Goal: Task Accomplishment & Management: Manage account settings

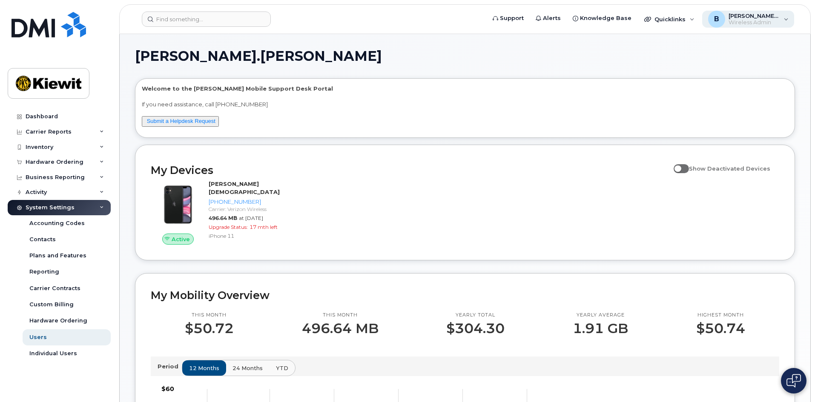
click at [749, 20] on span "Wireless Admin" at bounding box center [754, 22] width 51 height 7
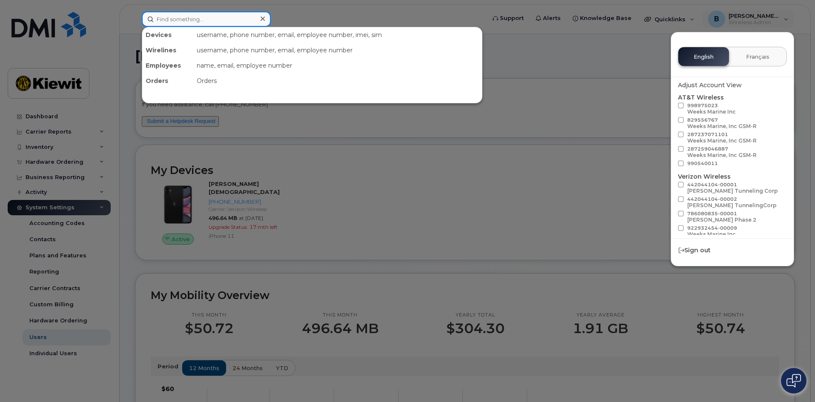
click at [186, 17] on input at bounding box center [206, 18] width 129 height 15
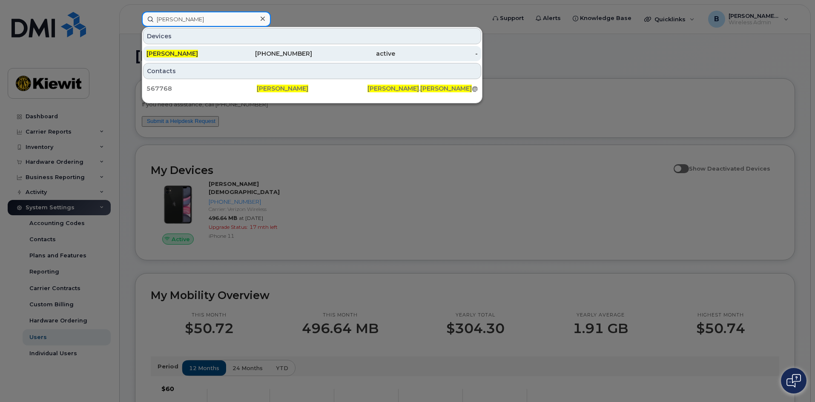
type input "rodrigo mauro"
click at [477, 53] on link "RODRIGO MAURO 248-297-9568 active -" at bounding box center [312, 53] width 338 height 15
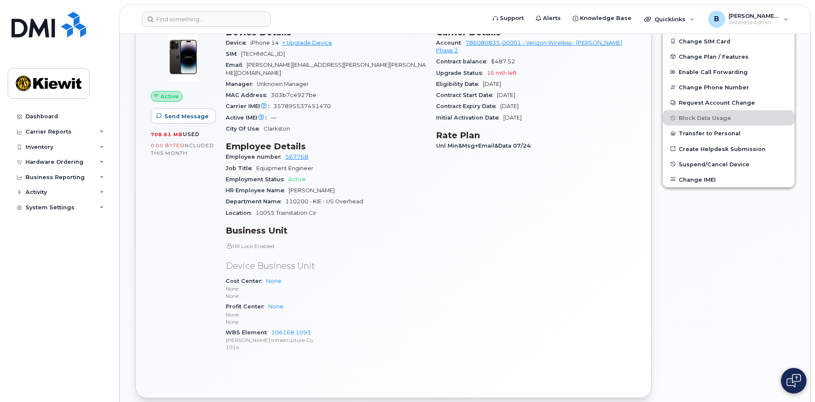
scroll to position [298, 0]
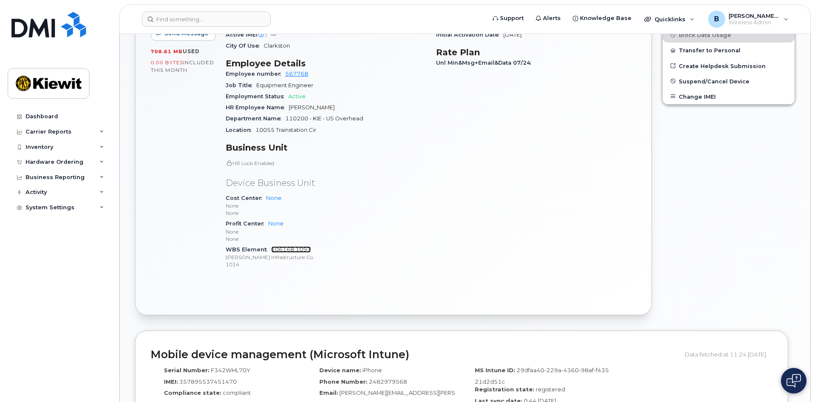
click at [290, 247] on link "106168.1093" at bounding box center [291, 250] width 40 height 6
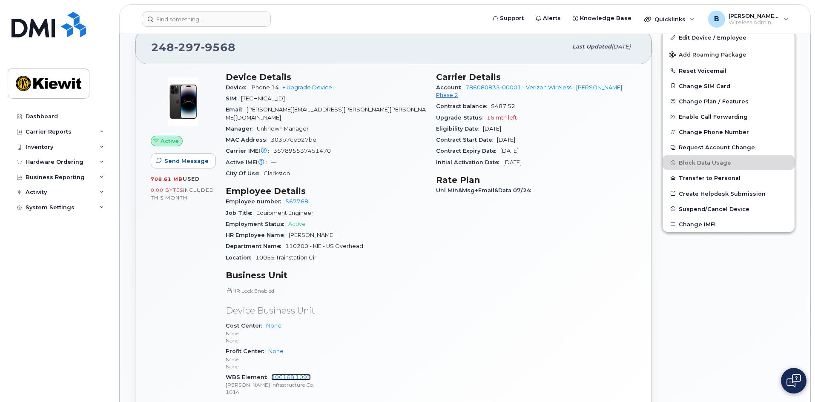
scroll to position [128, 0]
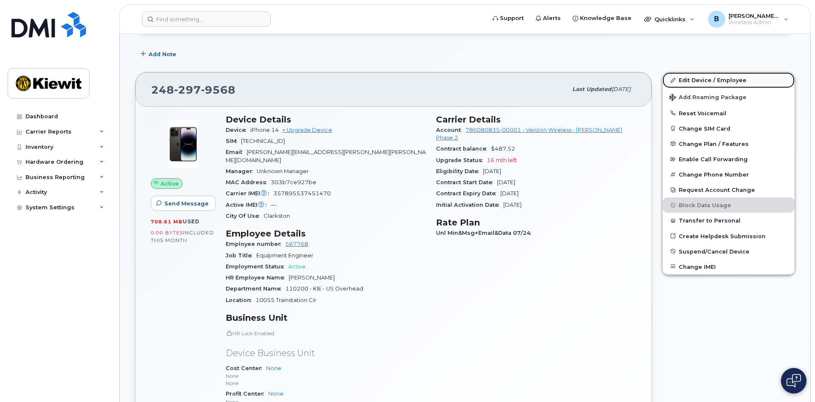
click at [695, 80] on link "Edit Device / Employee" at bounding box center [729, 79] width 132 height 15
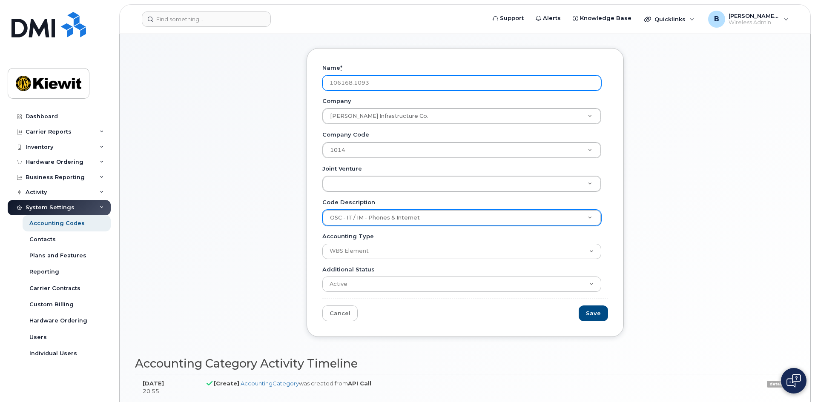
scroll to position [43, 0]
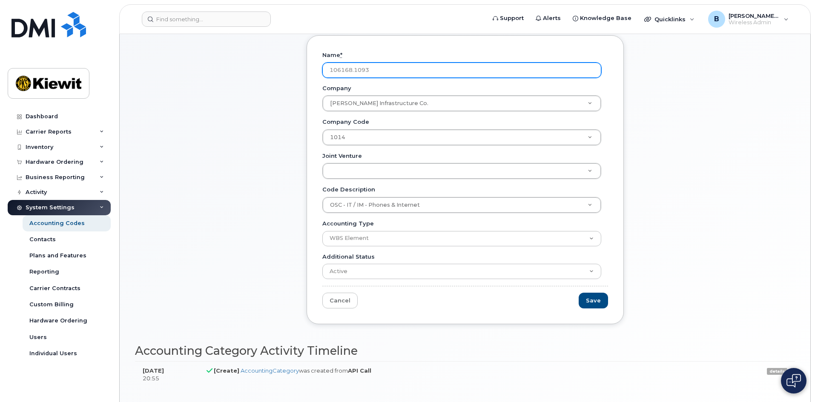
drag, startPoint x: 380, startPoint y: 72, endPoint x: 303, endPoint y: 75, distance: 76.7
click at [303, 75] on div "Name * 106168.1093 Company Kiewit Infrastructure Co. Company Company OSC - IT /…" at bounding box center [465, 186] width 330 height 302
type input "110200.1990"
click at [579, 293] on input "Save" at bounding box center [593, 301] width 29 height 16
type input "Saving..."
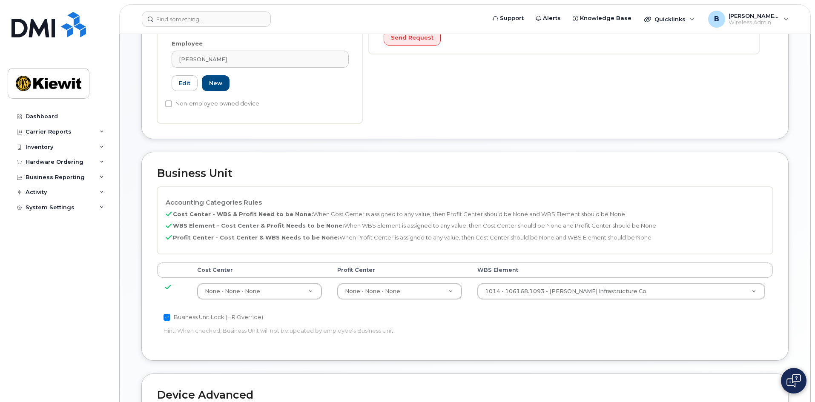
scroll to position [341, 0]
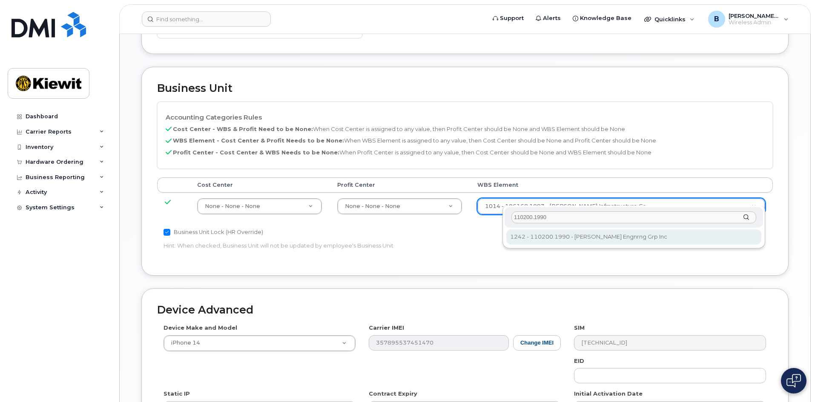
type input "110200.1990"
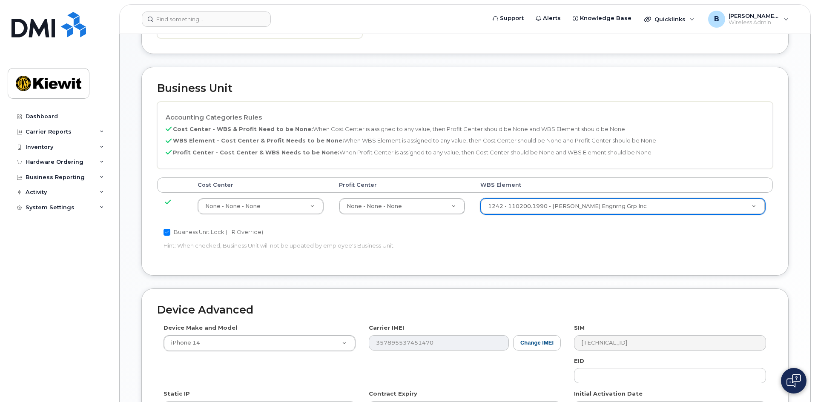
type input "29990217"
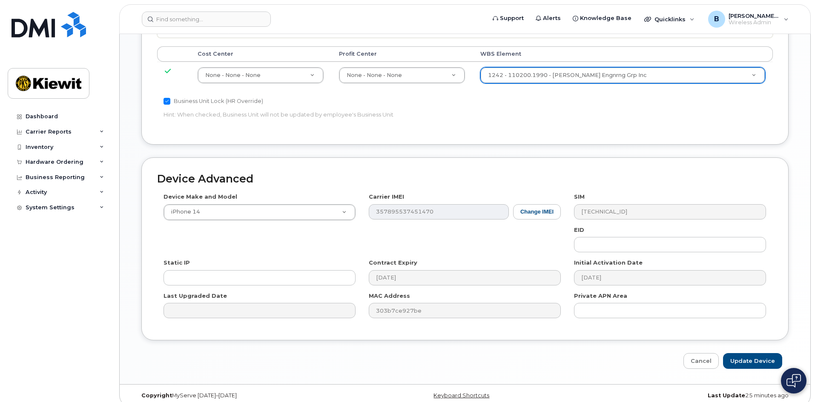
scroll to position [473, 0]
click at [750, 353] on input "Update Device" at bounding box center [752, 361] width 59 height 16
type input "Saving..."
